Goal: Navigation & Orientation: Find specific page/section

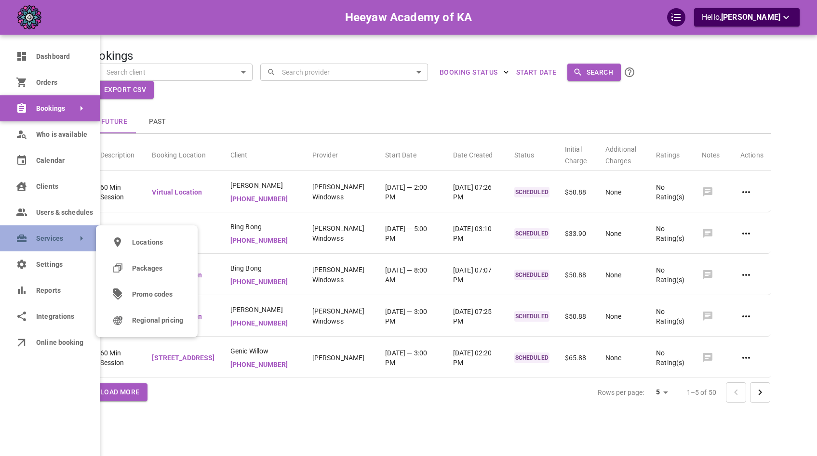
click at [58, 249] on link "Services" at bounding box center [50, 238] width 100 height 26
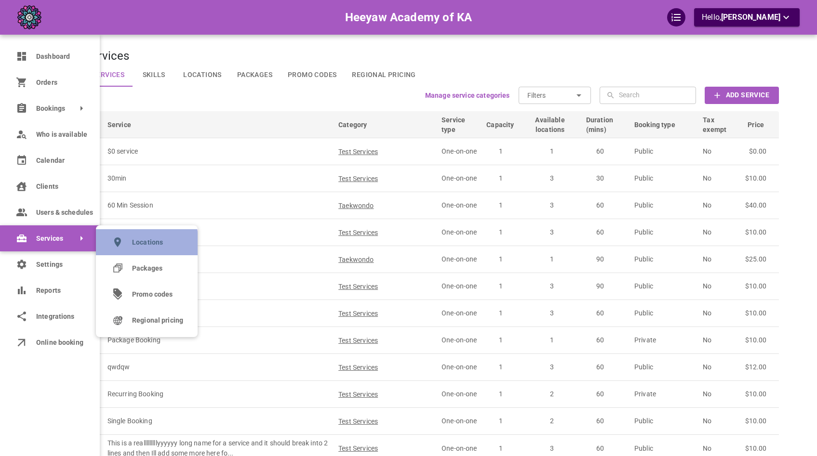
click at [132, 246] on link "Locations" at bounding box center [147, 242] width 102 height 26
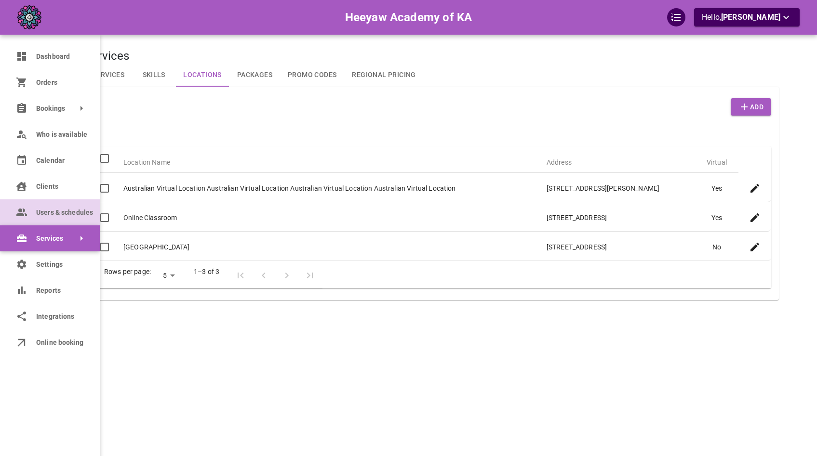
click at [44, 220] on link "Users & schedules" at bounding box center [50, 212] width 100 height 26
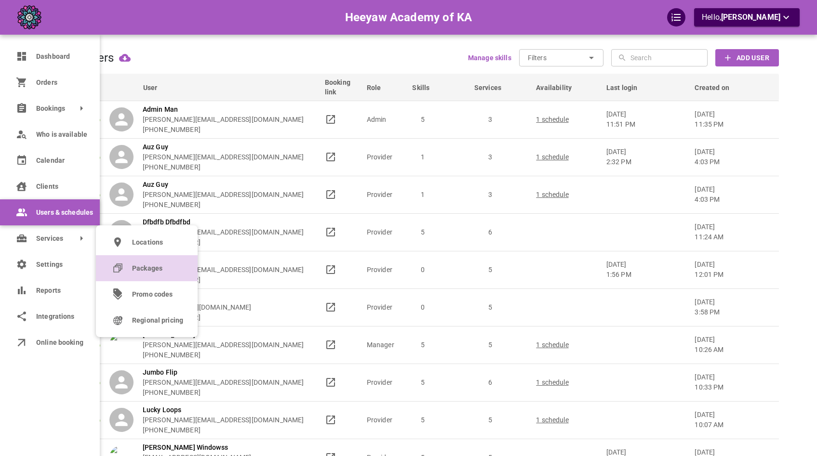
click at [144, 259] on link "Packages" at bounding box center [147, 268] width 102 height 26
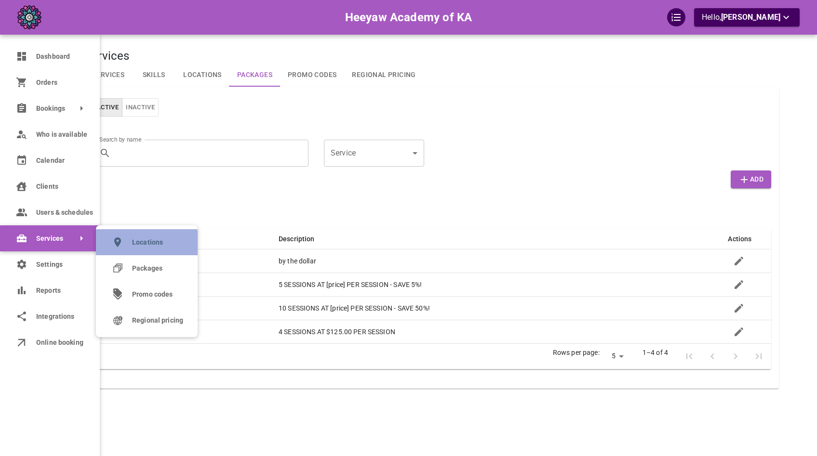
click at [142, 246] on span "Locations" at bounding box center [157, 242] width 51 height 10
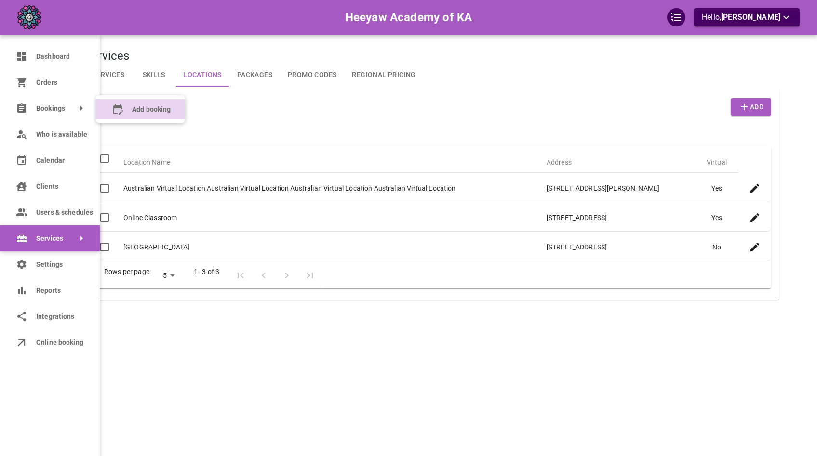
click at [134, 107] on span "Add booking" at bounding box center [151, 110] width 39 height 10
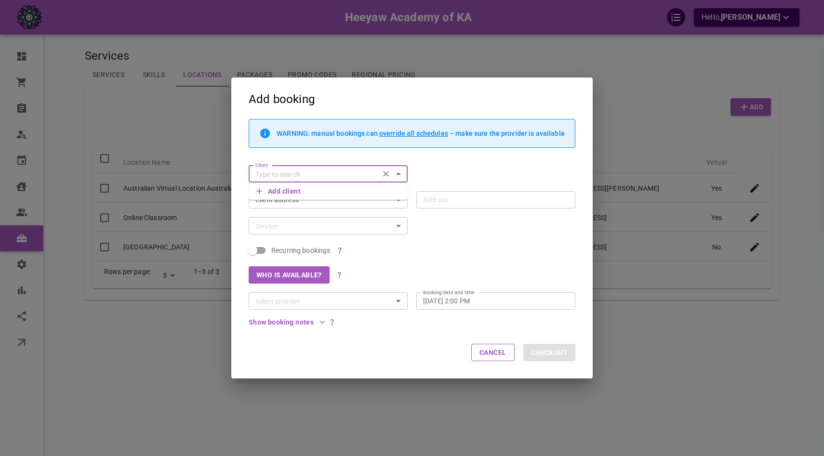
click at [53, 103] on div "Add booking WARNING: manual bookings can override all schedules – make sure the…" at bounding box center [412, 228] width 824 height 456
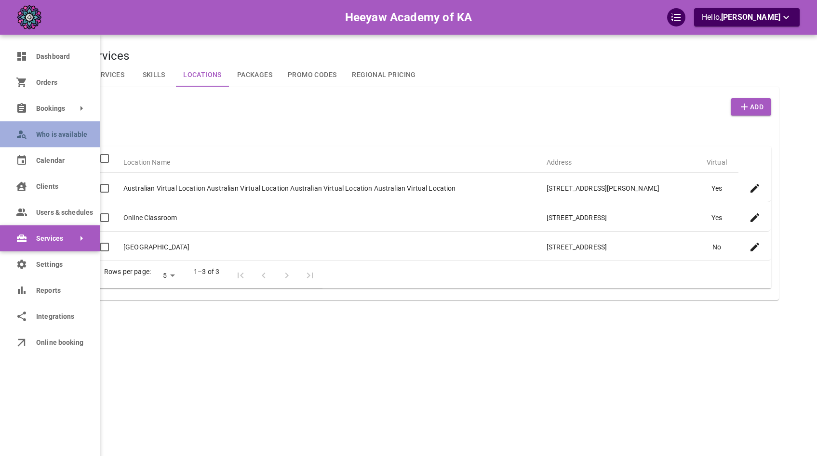
click at [43, 139] on span "Who is available" at bounding box center [60, 135] width 49 height 10
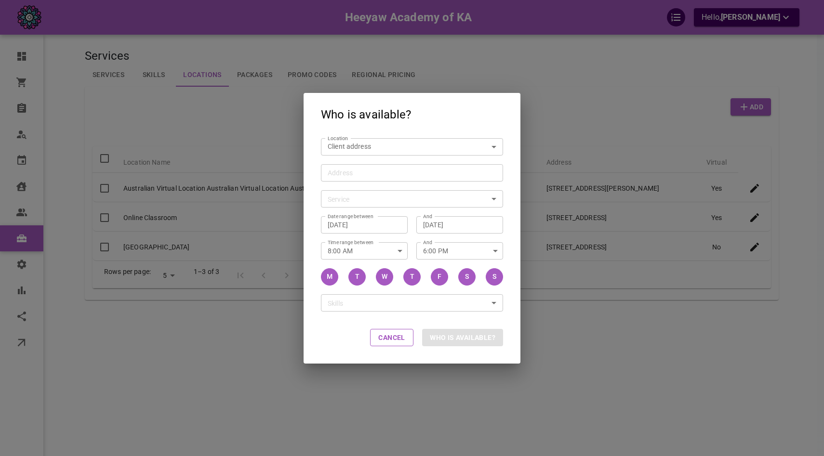
click at [263, 170] on div "Who is available? Location Client address customerLocation Location Address Add…" at bounding box center [412, 228] width 824 height 456
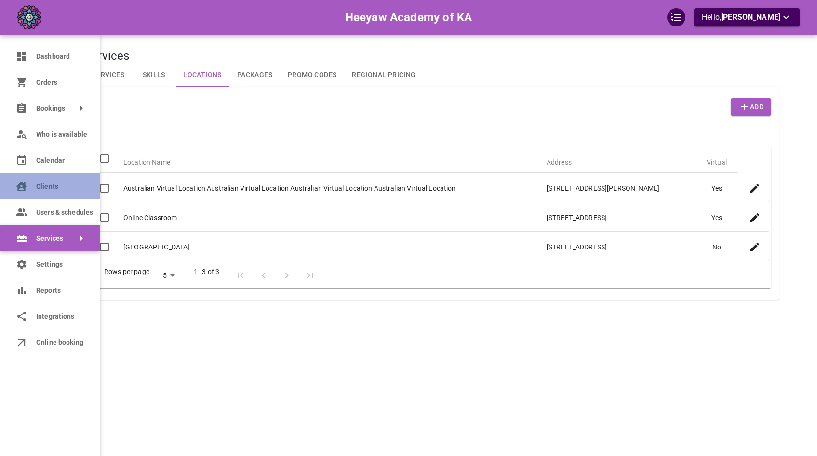
click at [55, 194] on link "Clients" at bounding box center [50, 186] width 100 height 26
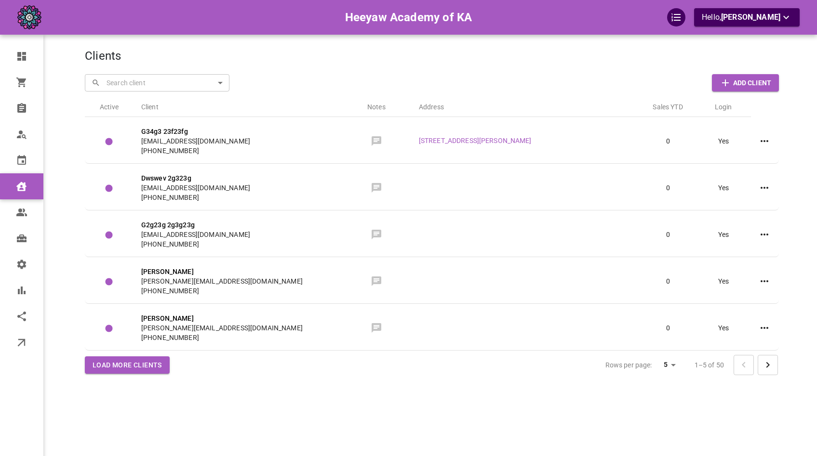
click at [360, 103] on th "Notes" at bounding box center [376, 105] width 69 height 24
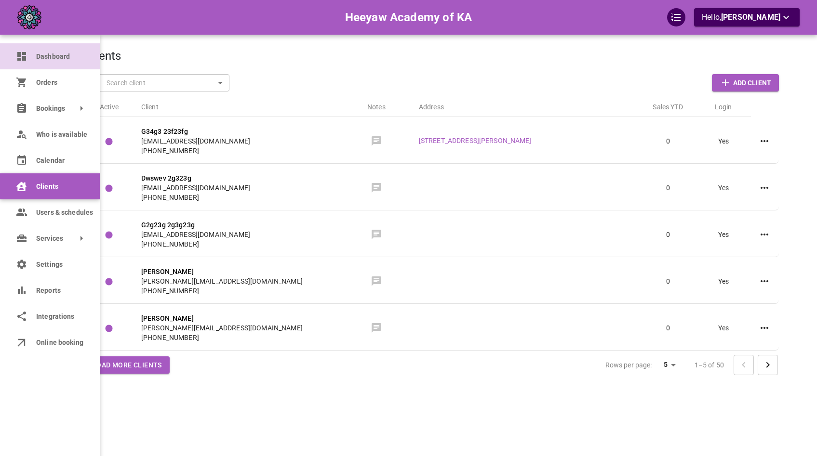
click at [14, 62] on link "Dashboard" at bounding box center [50, 56] width 100 height 26
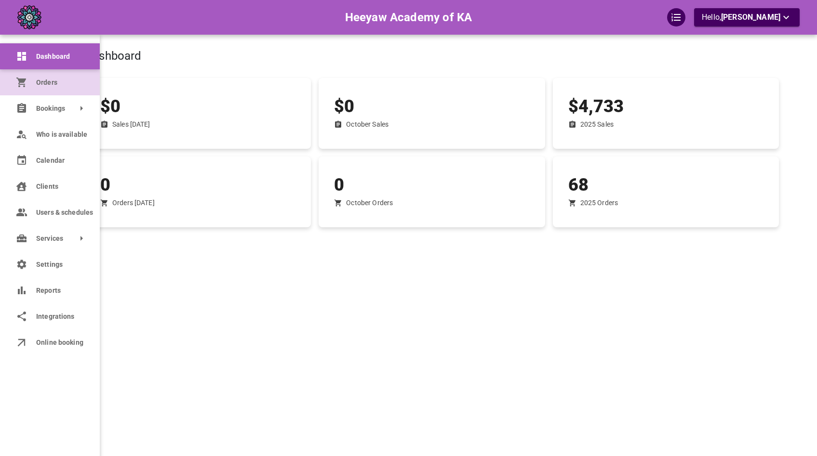
click at [20, 84] on icon at bounding box center [21, 83] width 10 height 10
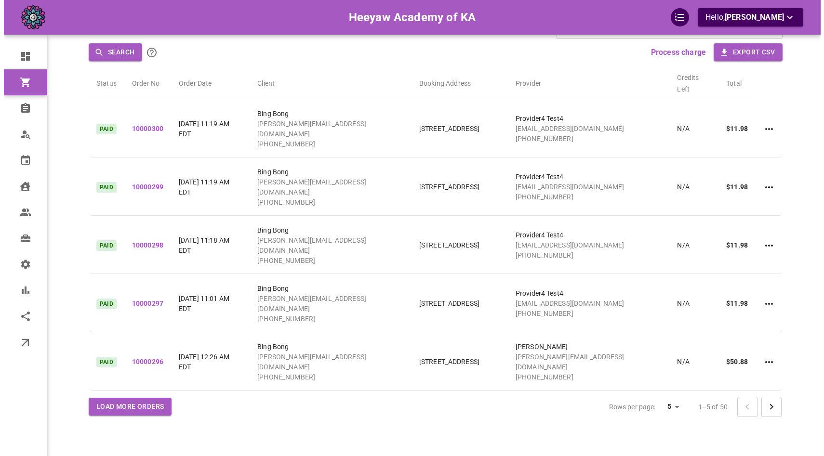
scroll to position [59, 0]
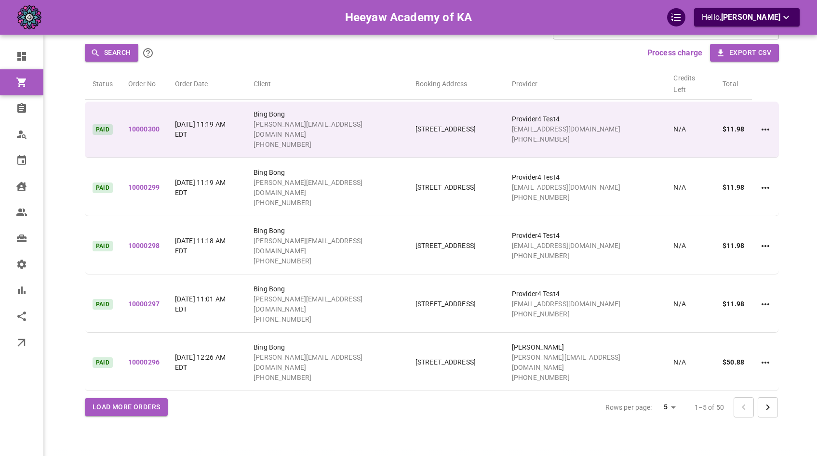
click at [759, 119] on td at bounding box center [765, 130] width 27 height 56
click at [761, 124] on icon at bounding box center [765, 130] width 12 height 12
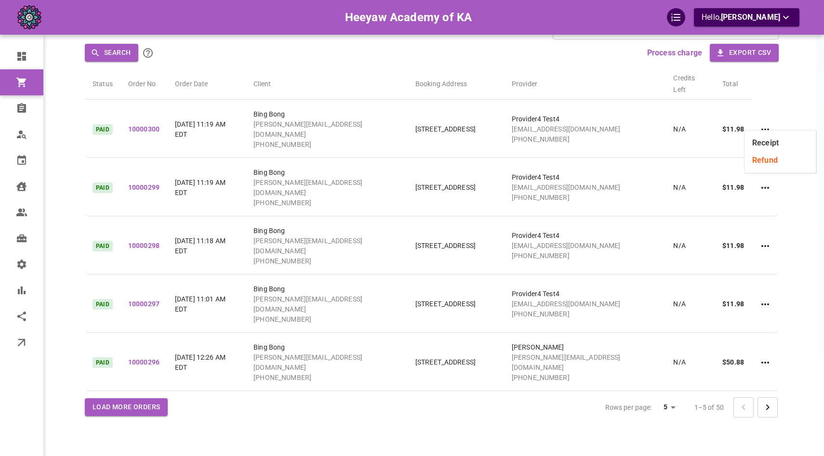
click at [762, 139] on li "Receipt" at bounding box center [779, 142] width 71 height 17
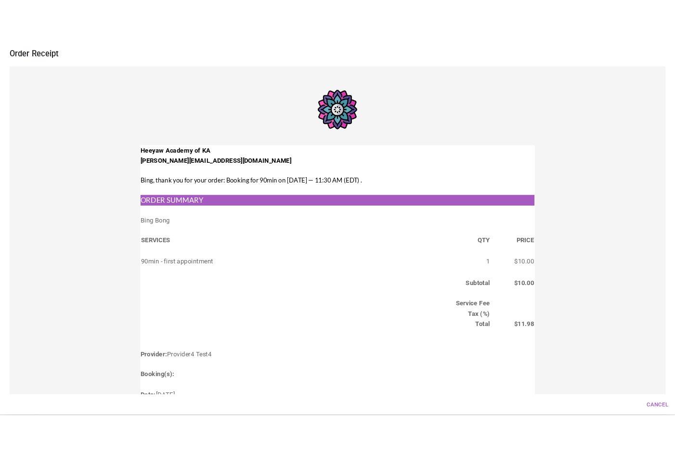
scroll to position [208, 0]
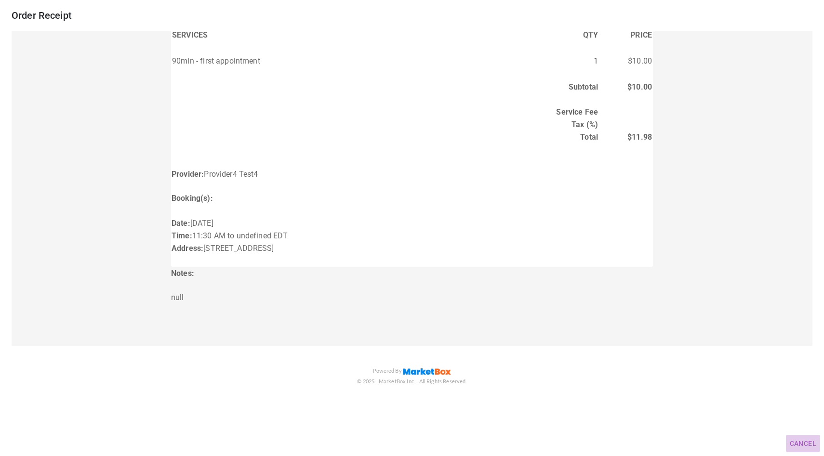
click at [798, 442] on button "Cancel" at bounding box center [803, 444] width 34 height 18
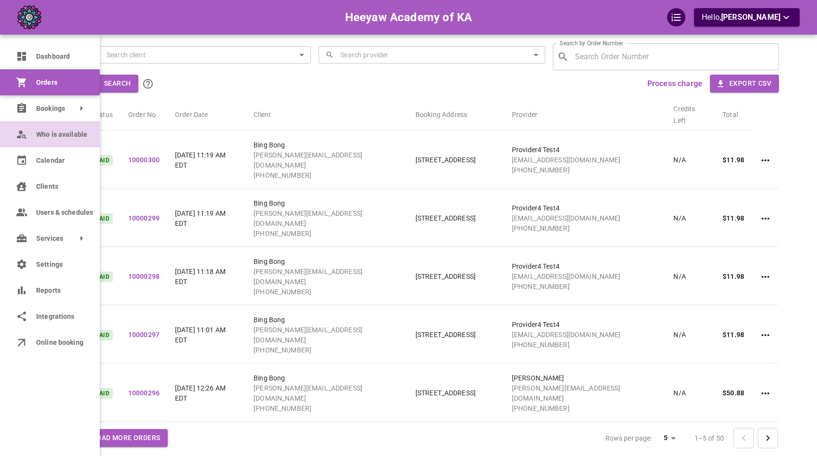
click at [25, 141] on link "Who is available" at bounding box center [50, 134] width 100 height 26
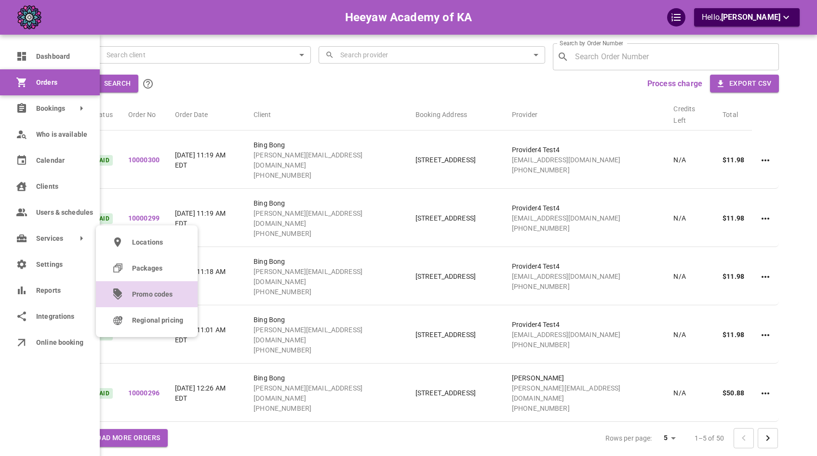
click at [149, 290] on span "Promo codes" at bounding box center [157, 295] width 51 height 10
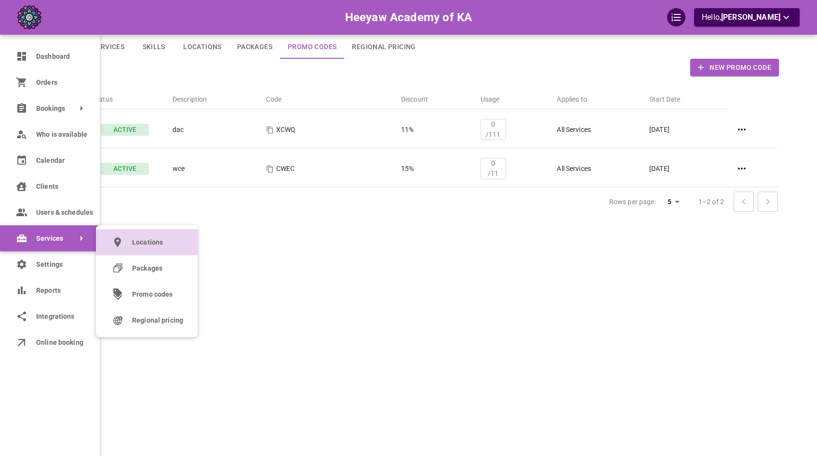
click at [156, 242] on span "Locations" at bounding box center [157, 242] width 51 height 10
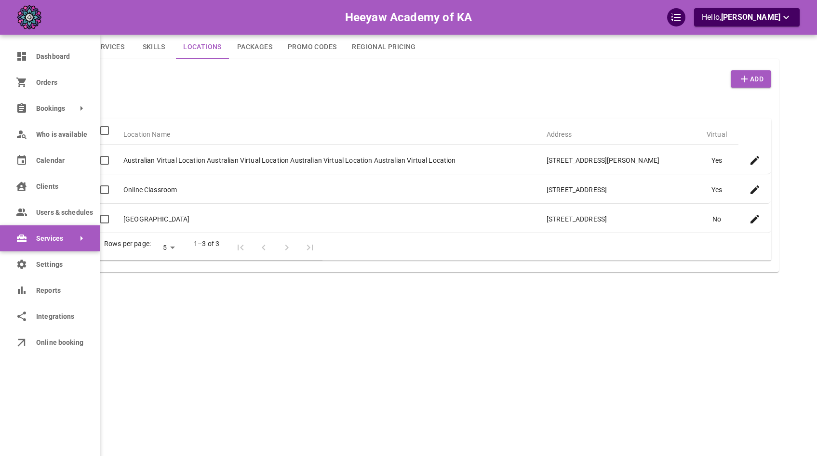
click at [20, 408] on ul "Dashboard Orders Bookings Who is available Calendar Clients Users & schedules S…" at bounding box center [50, 240] width 100 height 410
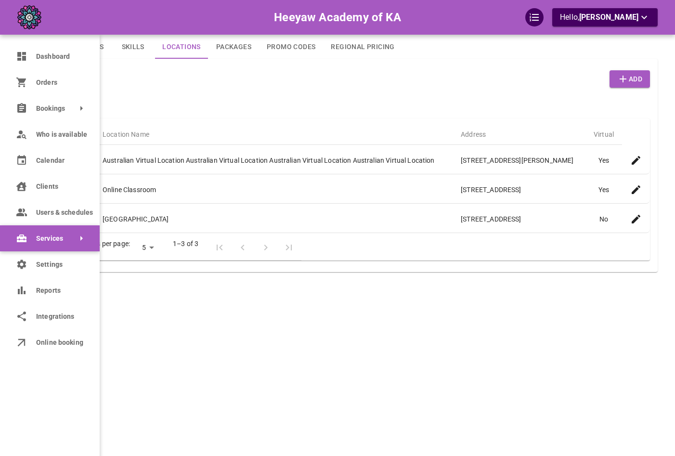
click at [1, 394] on ul "Dashboard Orders Bookings Who is available Calendar Clients Users & schedules S…" at bounding box center [50, 240] width 100 height 410
